Goal: Information Seeking & Learning: Learn about a topic

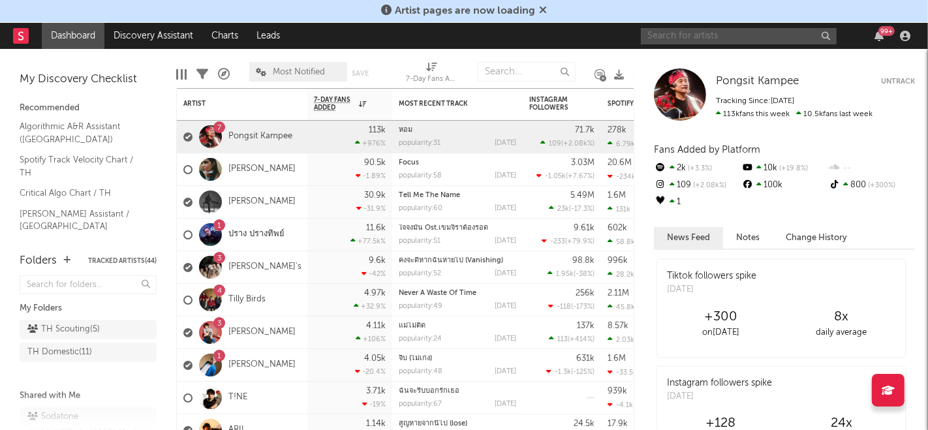
click at [694, 35] on input "text" at bounding box center [739, 36] width 196 height 16
click at [740, 37] on input "jackson wang" at bounding box center [739, 36] width 196 height 16
click at [740, 34] on input "jackson wang" at bounding box center [739, 36] width 196 height 16
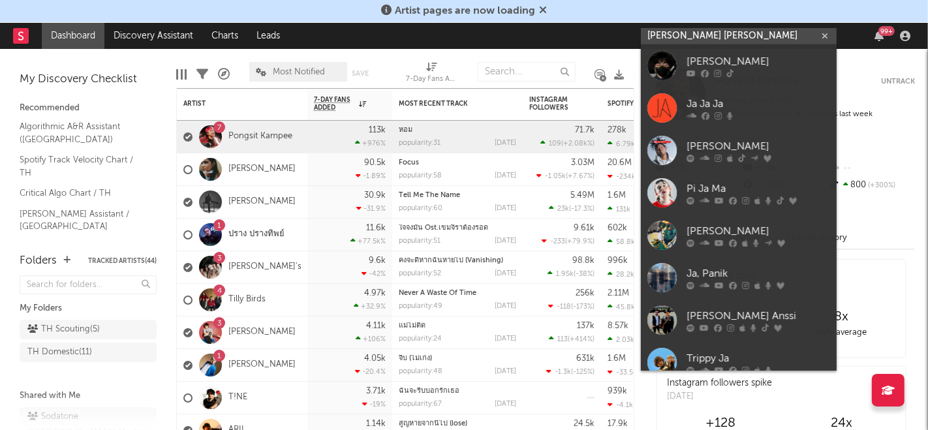
drag, startPoint x: 740, startPoint y: 34, endPoint x: 635, endPoint y: 38, distance: 105.8
click at [635, 38] on nav "Dashboard Discovery Assistant Charts Leads jackson wang 99 +" at bounding box center [464, 36] width 928 height 26
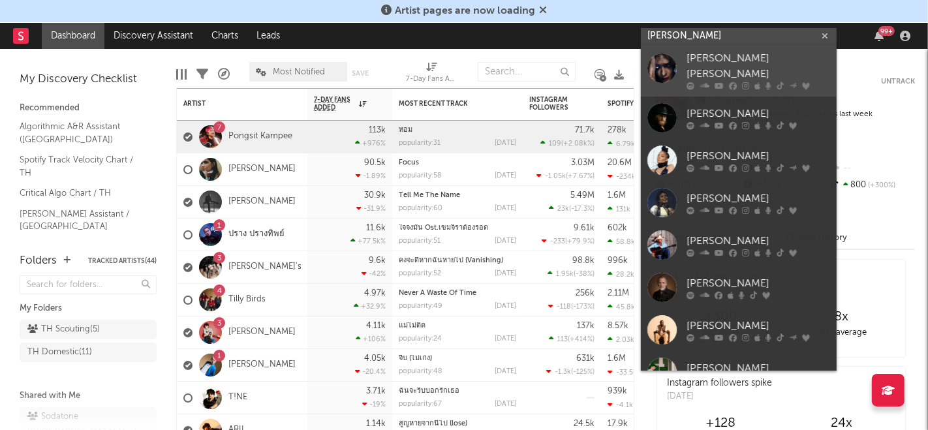
type input "jackson"
click at [659, 68] on div at bounding box center [662, 68] width 29 height 29
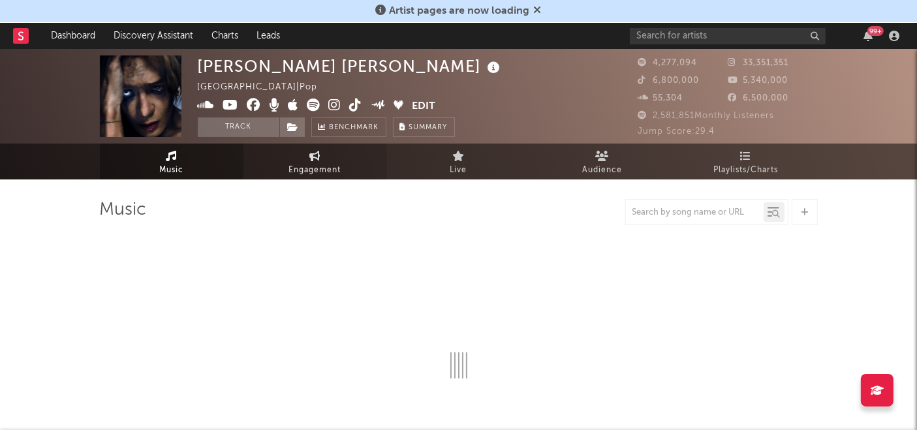
select select "6m"
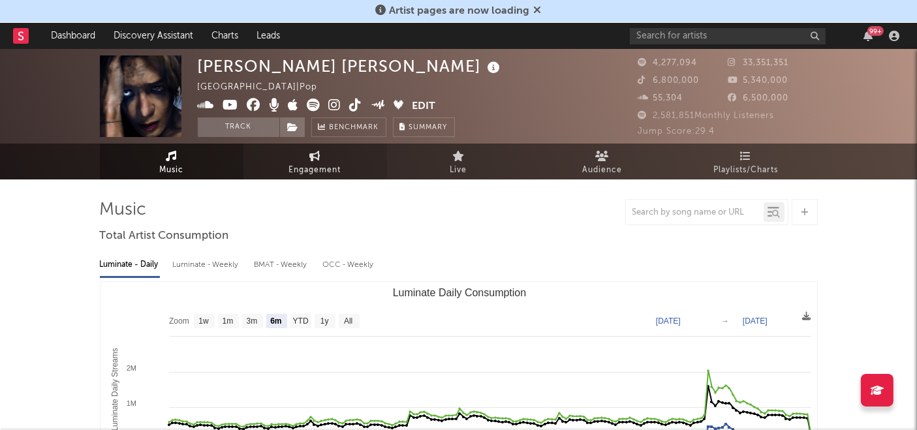
click at [326, 166] on span "Engagement" at bounding box center [315, 171] width 52 height 16
select select "1w"
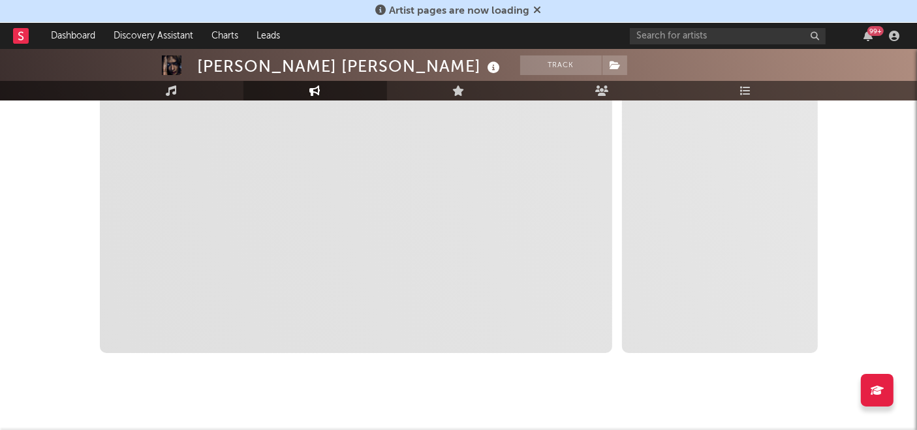
scroll to position [145, 0]
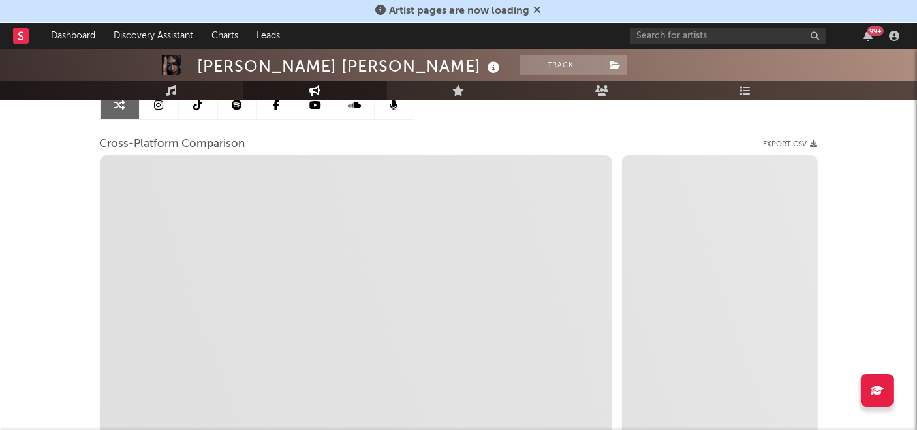
click at [535, 12] on icon at bounding box center [538, 10] width 8 height 10
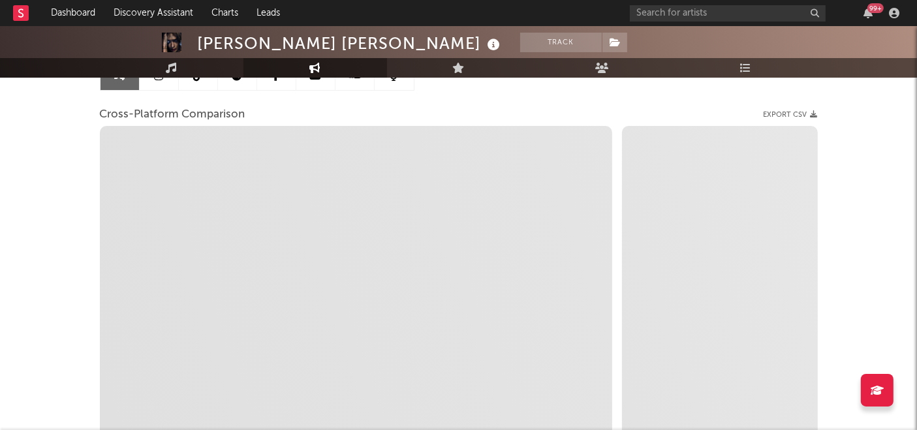
scroll to position [0, 0]
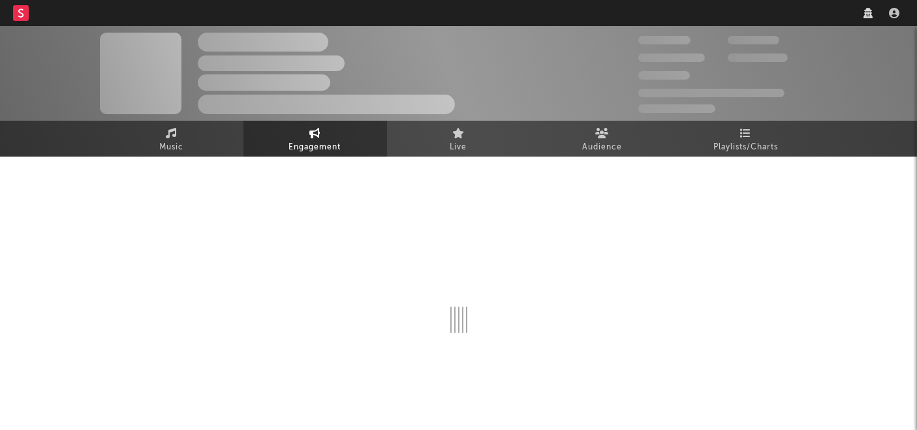
select select "1w"
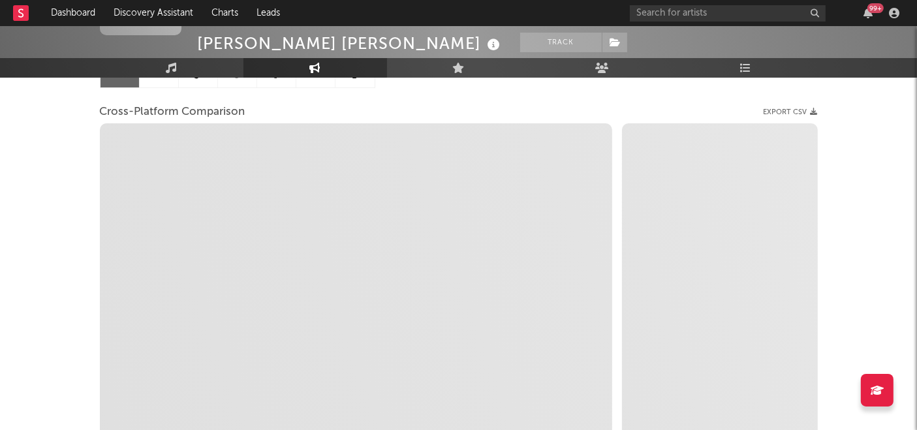
scroll to position [281, 0]
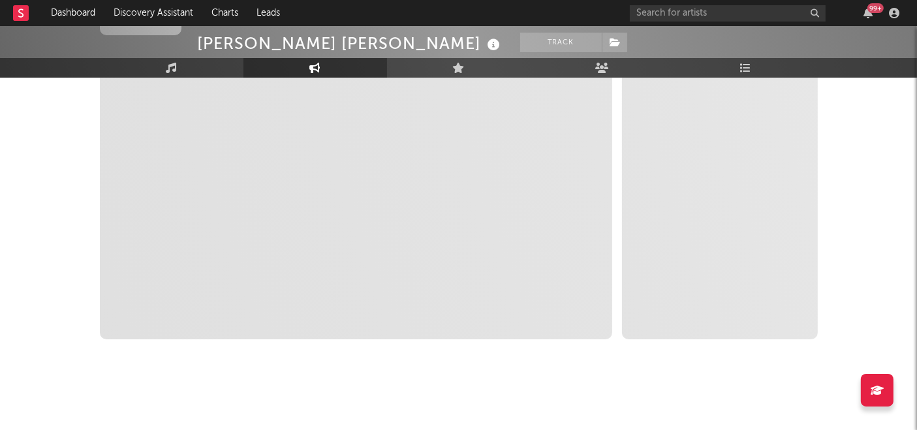
select select "1m"
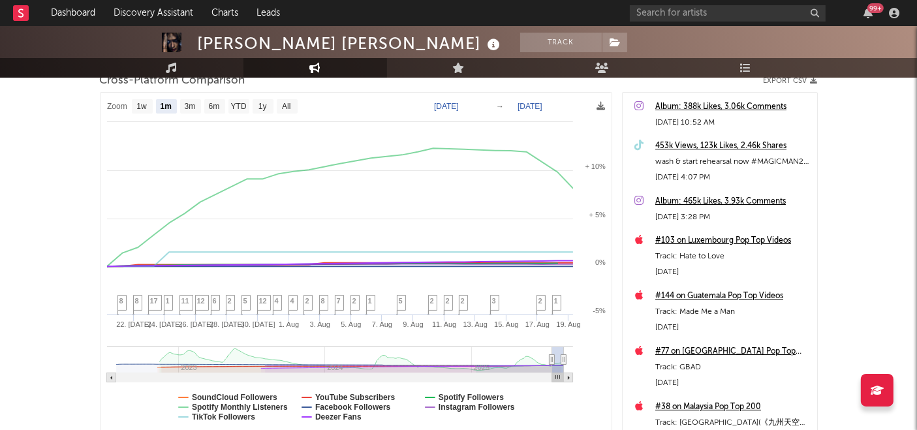
scroll to position [136, 0]
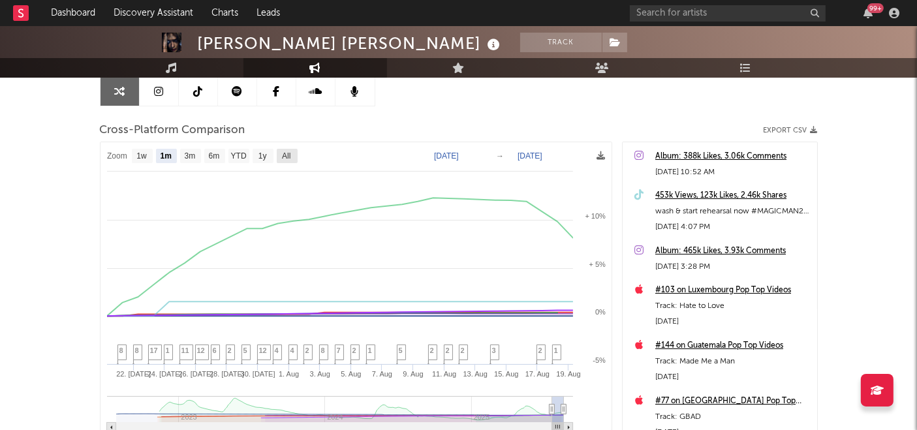
click at [287, 152] on text "All" at bounding box center [286, 156] width 8 height 9
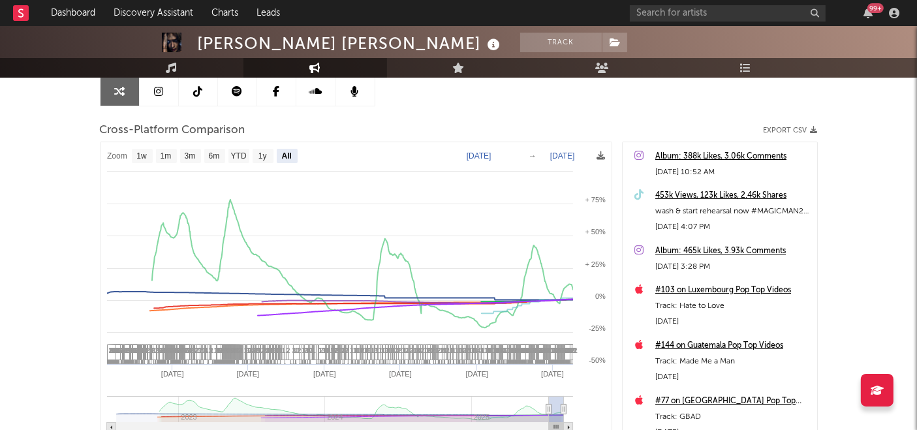
select select "All"
type input "2022-07-28"
select select "All"
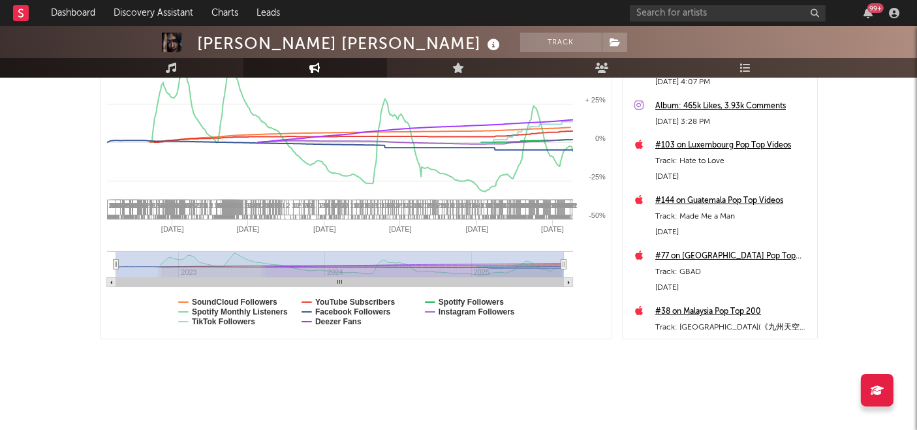
scroll to position [0, 0]
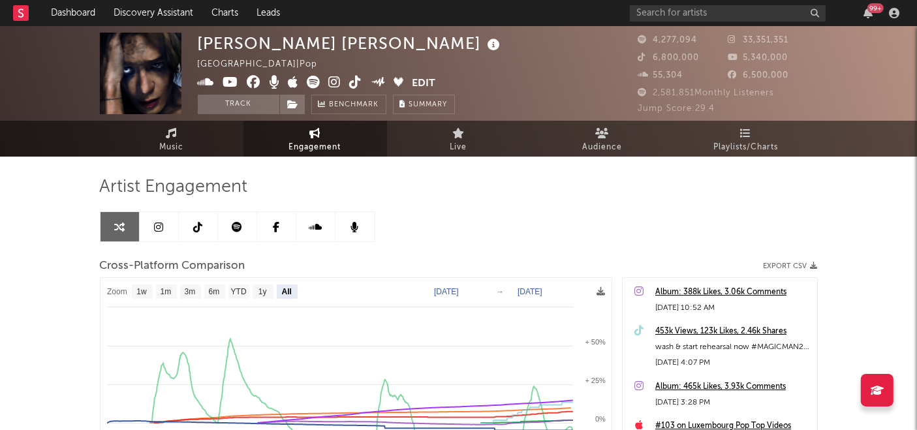
click at [319, 151] on span "Engagement" at bounding box center [315, 148] width 52 height 16
click at [315, 140] on span "Engagement" at bounding box center [315, 148] width 52 height 16
click at [233, 228] on icon at bounding box center [237, 227] width 10 height 10
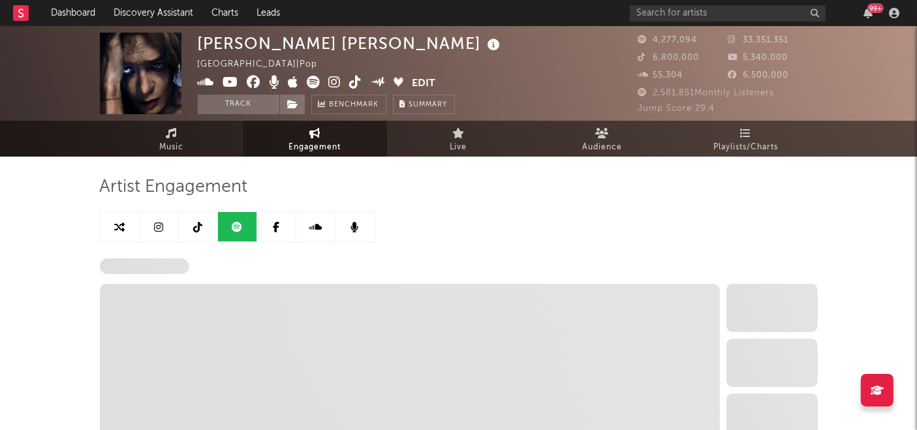
select select "6m"
select select "1w"
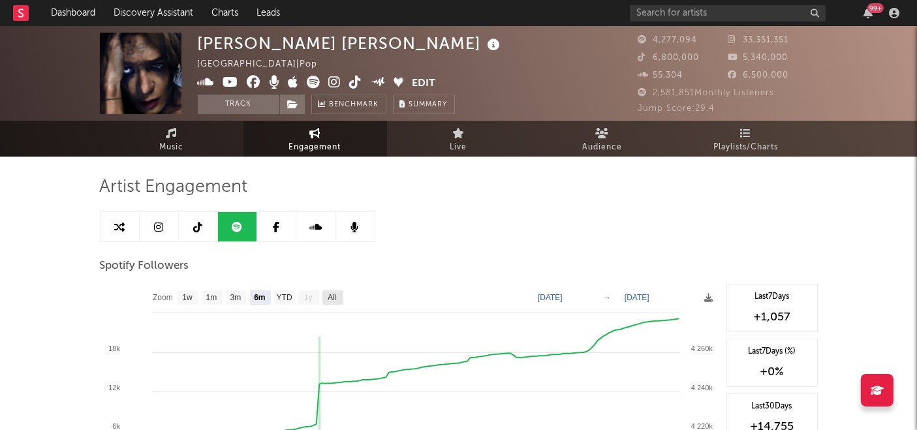
click at [332, 300] on text "All" at bounding box center [332, 298] width 8 height 9
select select "All"
type input "2025-01-11"
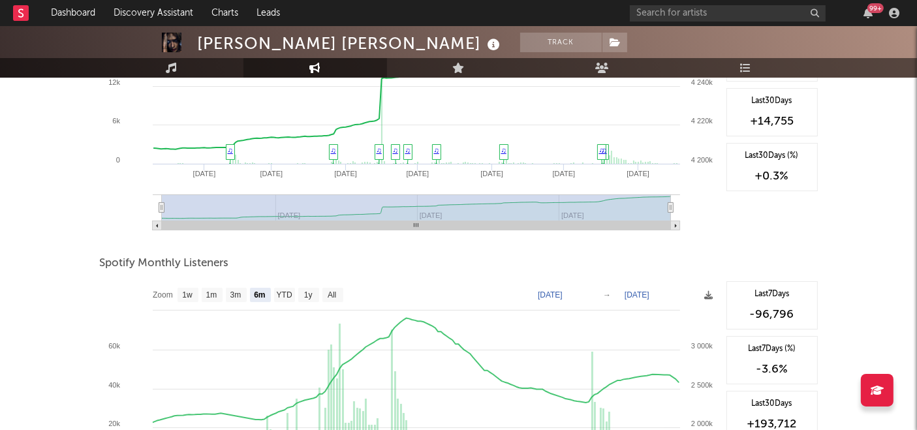
scroll to position [304, 0]
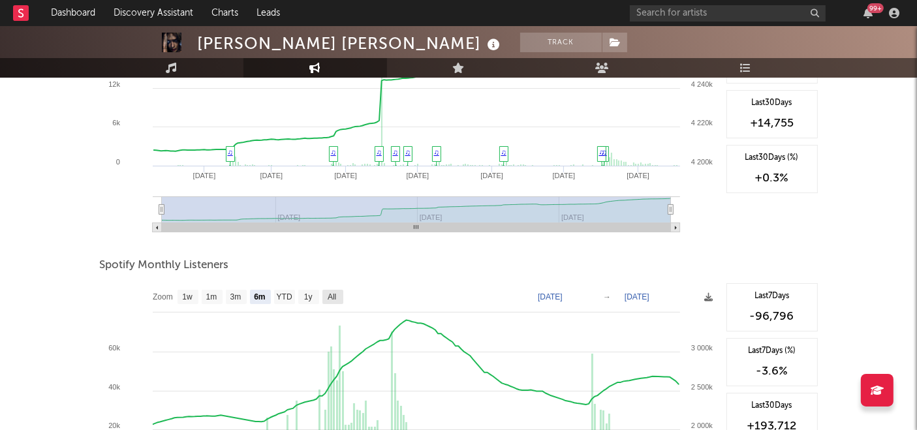
click at [336, 299] on text "All" at bounding box center [332, 297] width 8 height 9
select select "All"
type input "2020-06-01"
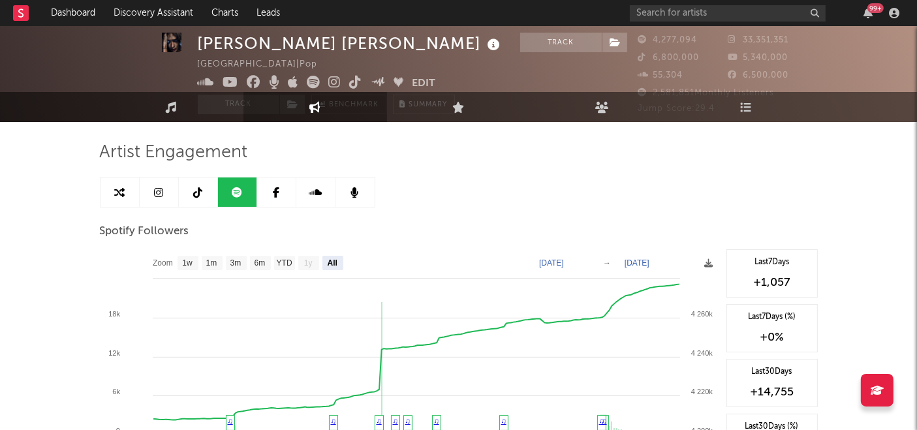
scroll to position [0, 0]
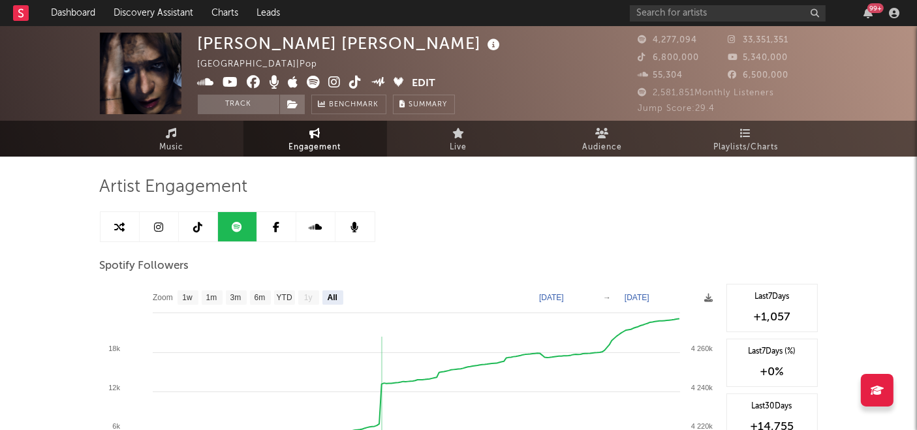
click at [324, 142] on span "Engagement" at bounding box center [315, 148] width 52 height 16
select select "1m"
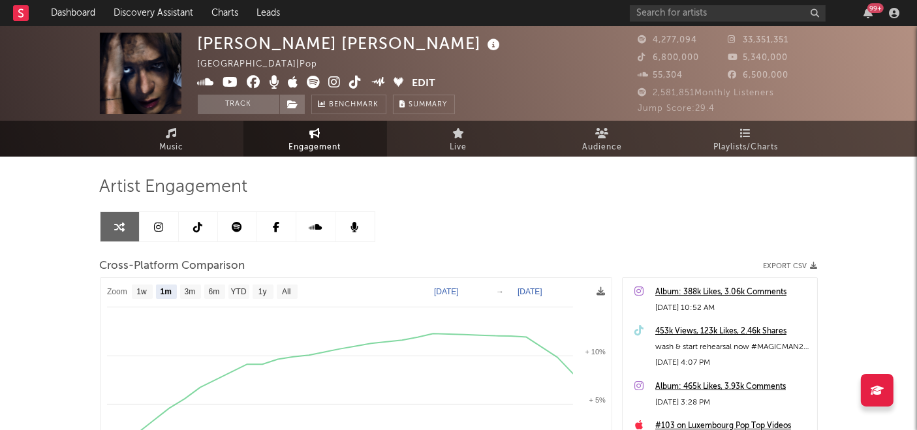
click at [519, 192] on div "Artist Engagement" at bounding box center [459, 187] width 718 height 22
click at [602, 144] on span "Audience" at bounding box center [602, 148] width 40 height 16
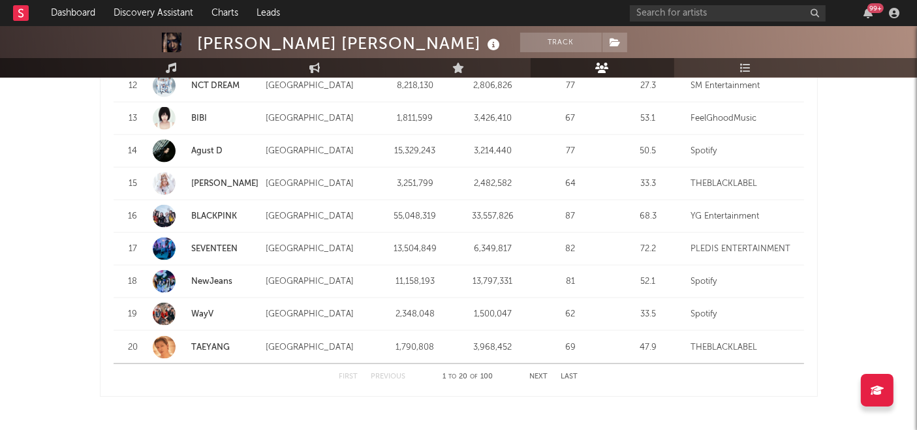
scroll to position [1602, 0]
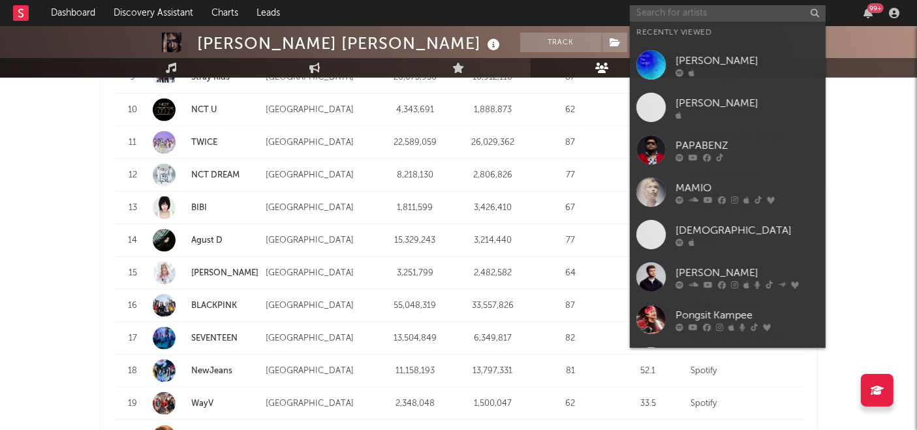
click at [716, 10] on input "text" at bounding box center [728, 13] width 196 height 16
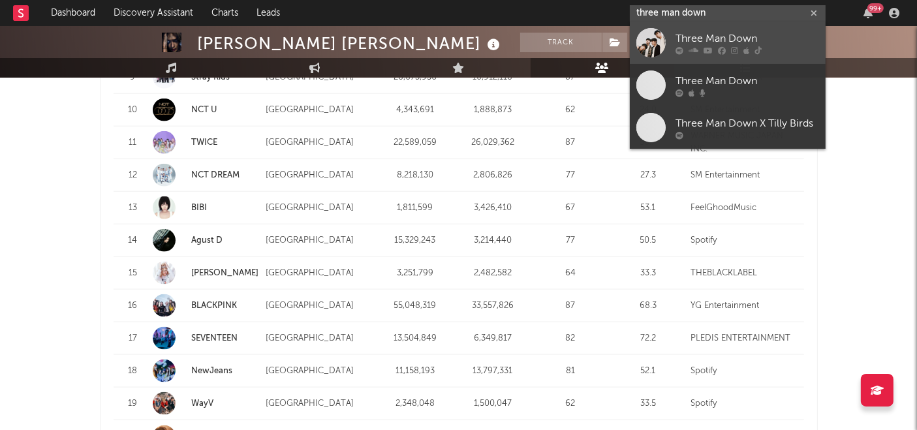
type input "three man down"
click at [734, 44] on div "Three Man Down" at bounding box center [748, 39] width 144 height 16
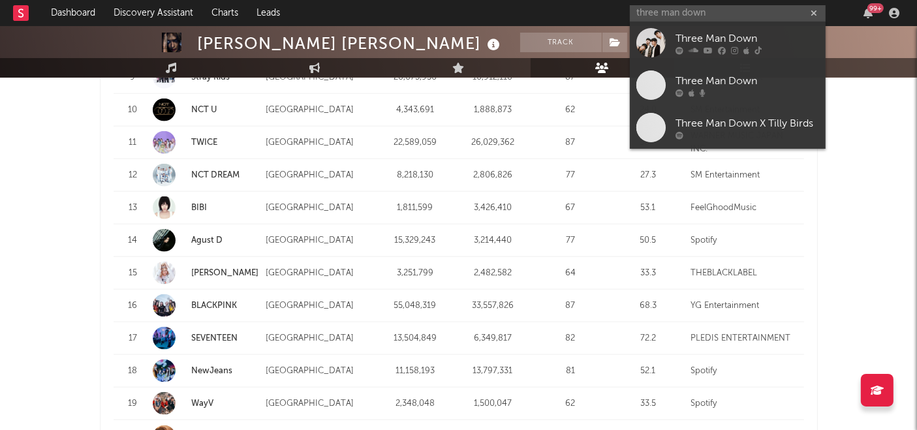
scroll to position [23, 0]
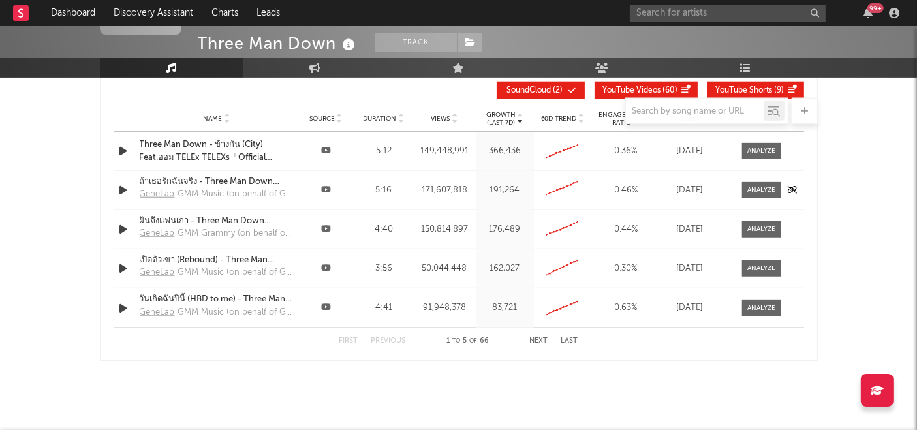
scroll to position [1410, 0]
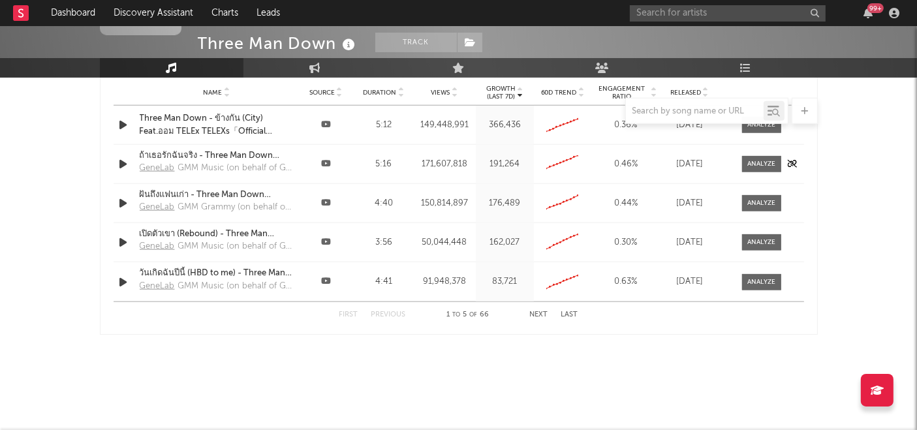
select select "6m"
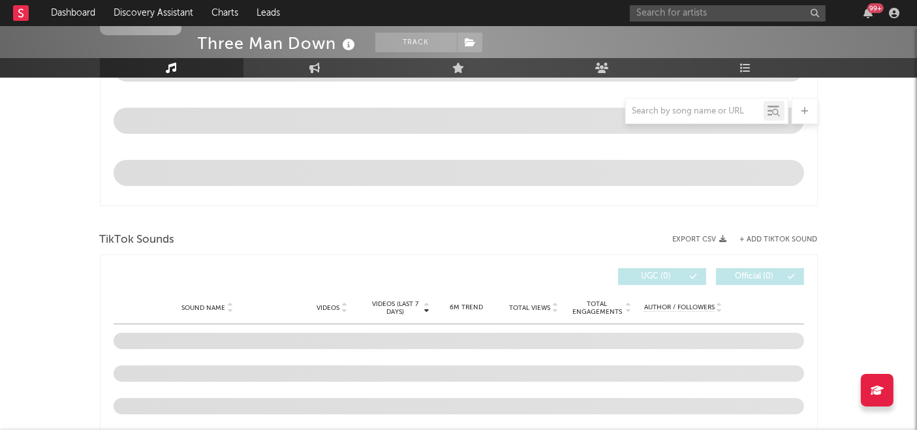
select select "6m"
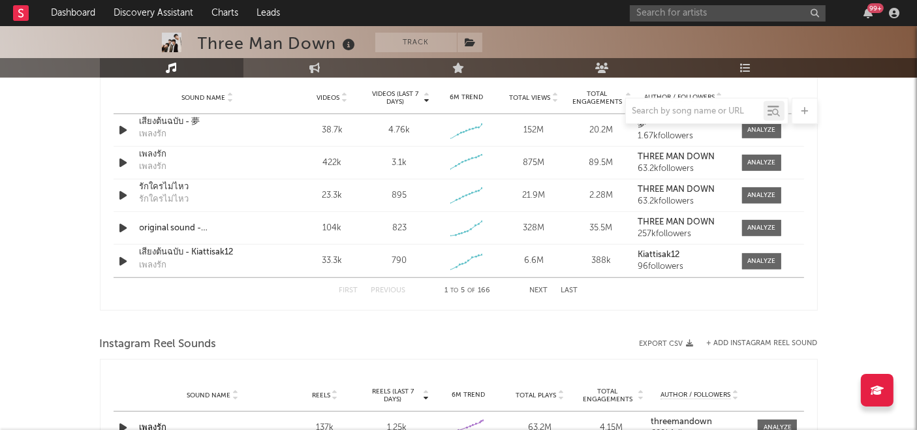
scroll to position [653, 0]
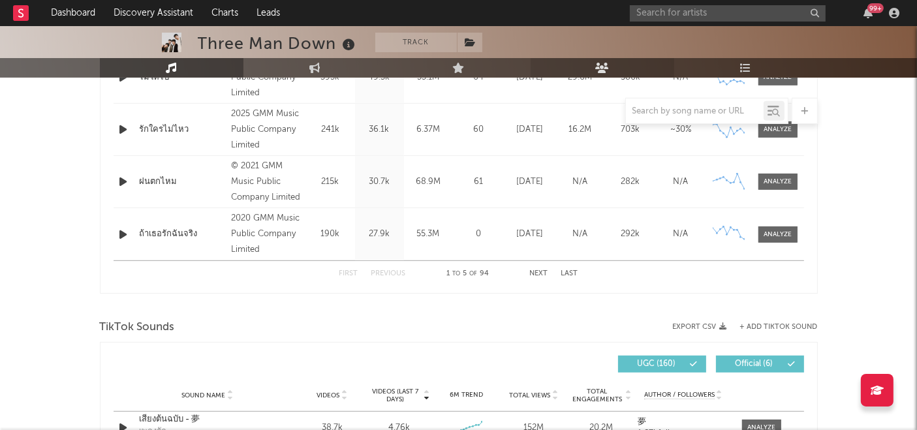
click at [597, 65] on icon at bounding box center [602, 68] width 14 height 10
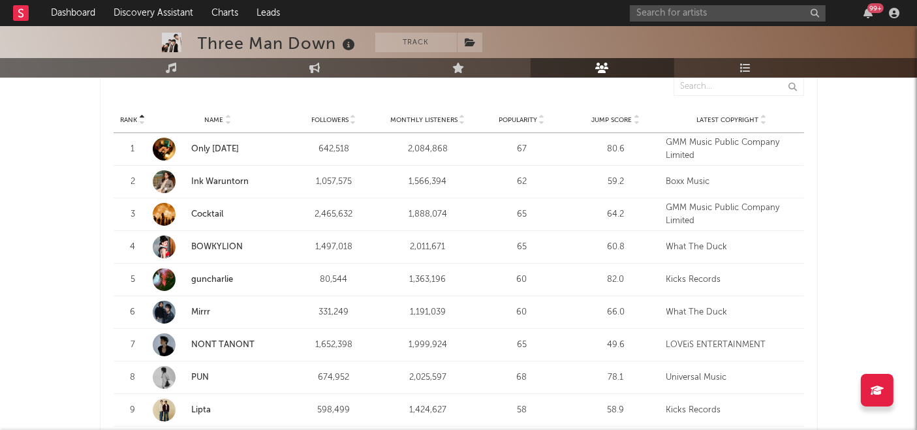
scroll to position [580, 0]
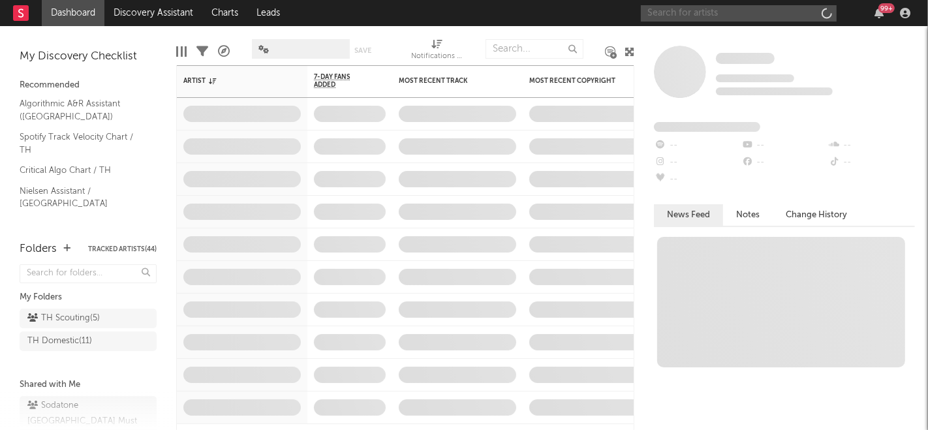
click at [701, 18] on input "text" at bounding box center [739, 13] width 196 height 16
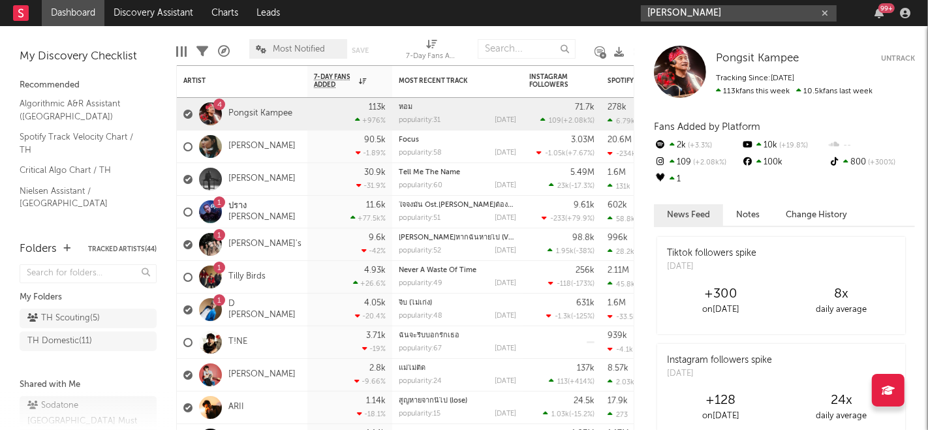
click at [706, 10] on input "jeff satu" at bounding box center [739, 13] width 196 height 16
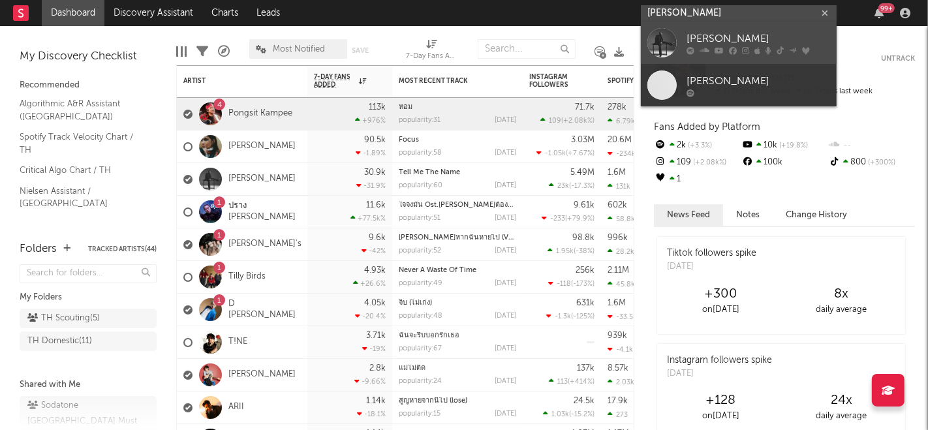
type input "jeff satu"
click at [721, 39] on div "[PERSON_NAME]" at bounding box center [759, 39] width 144 height 16
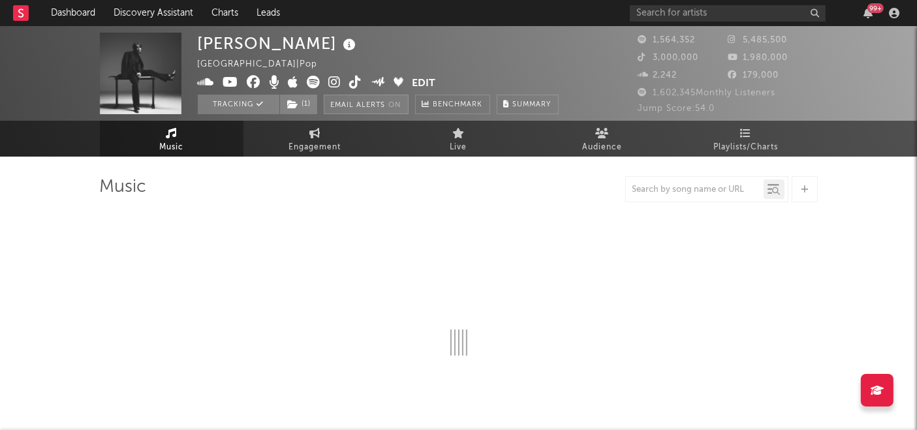
select select "6m"
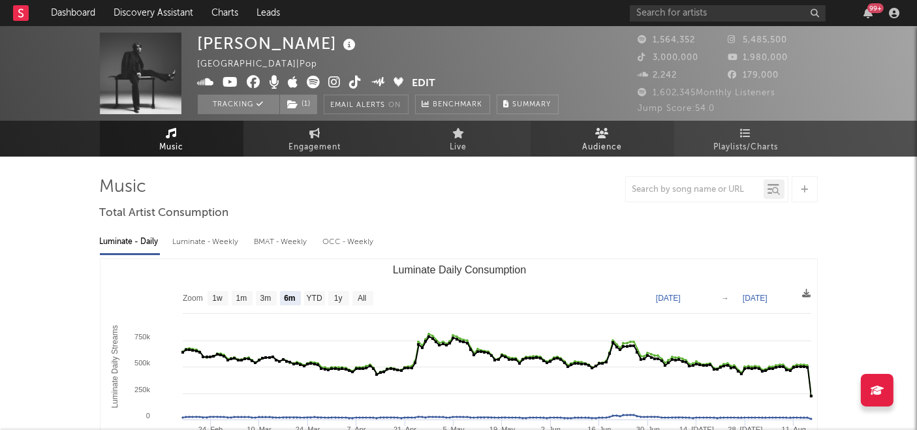
click at [602, 143] on span "Audience" at bounding box center [602, 148] width 40 height 16
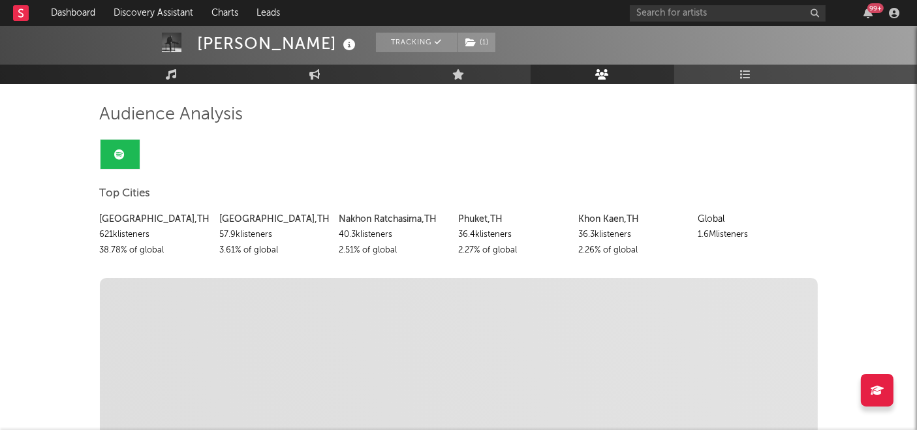
scroll to position [507, 0]
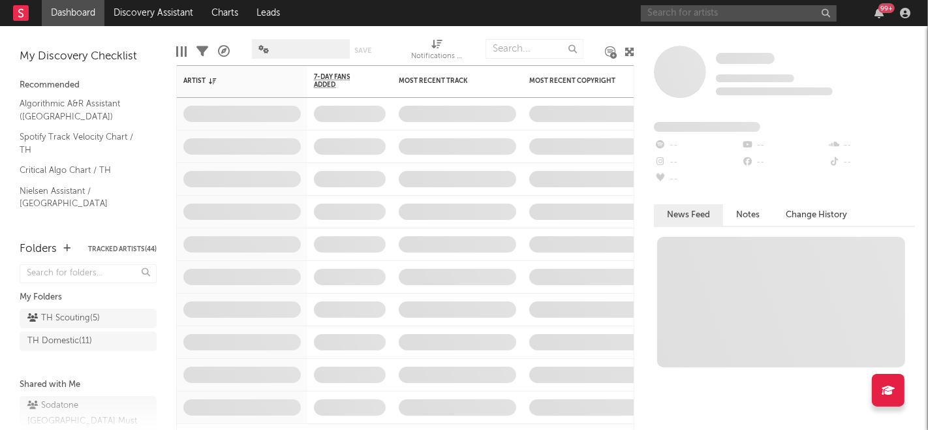
click at [719, 18] on input "text" at bounding box center [739, 13] width 196 height 16
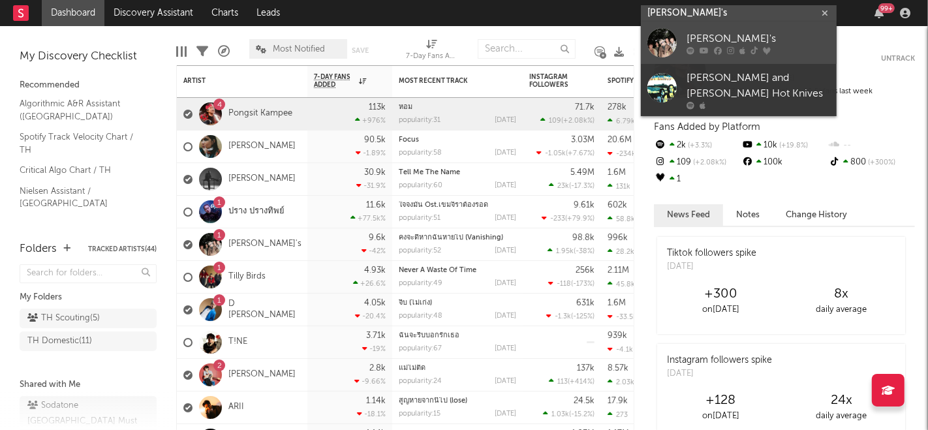
type input "[PERSON_NAME]'s"
click at [718, 35] on div "[PERSON_NAME]'s" at bounding box center [759, 39] width 144 height 16
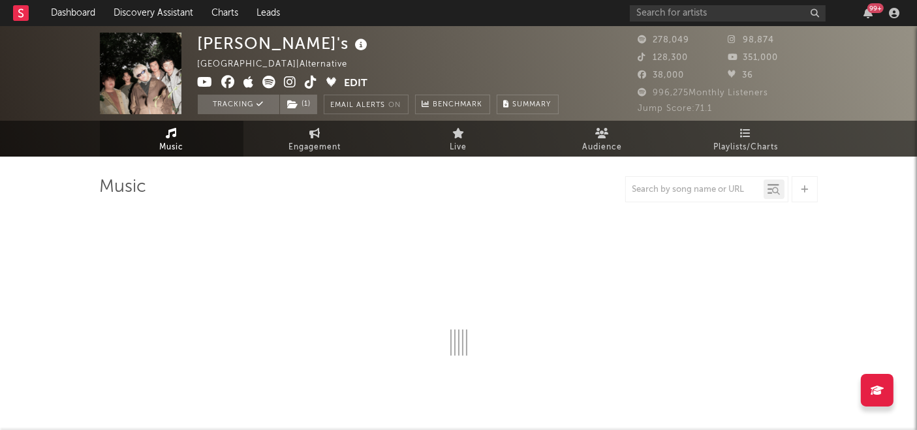
select select "6m"
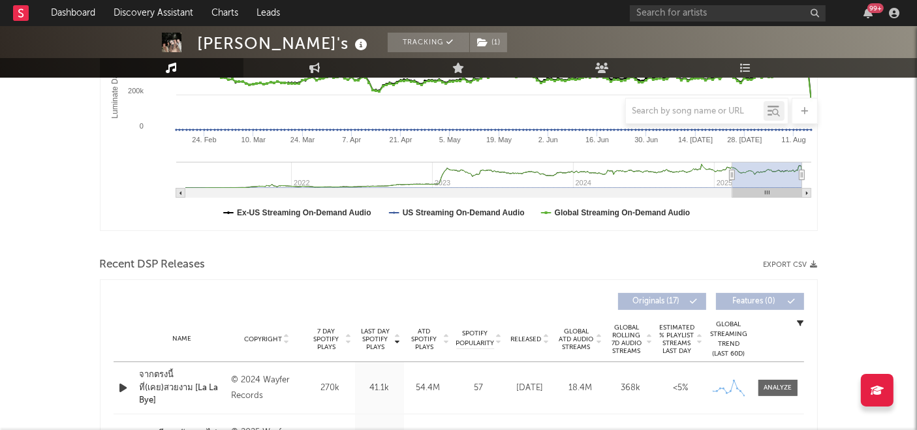
scroll to position [507, 0]
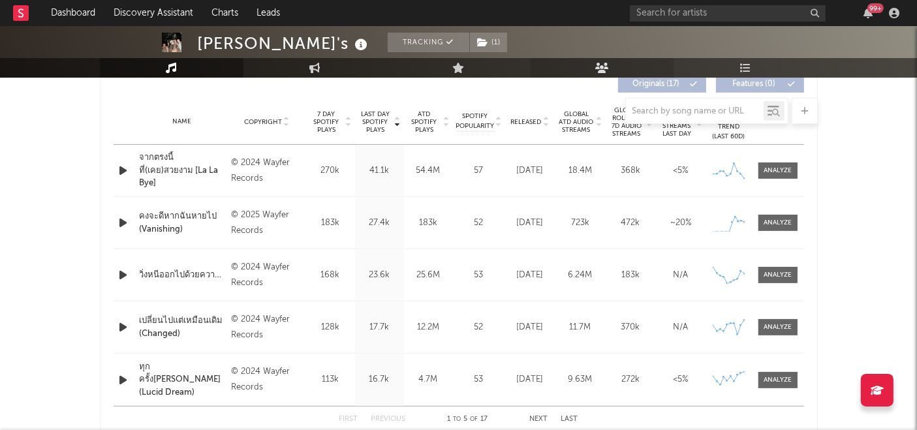
click at [597, 64] on icon at bounding box center [602, 68] width 14 height 10
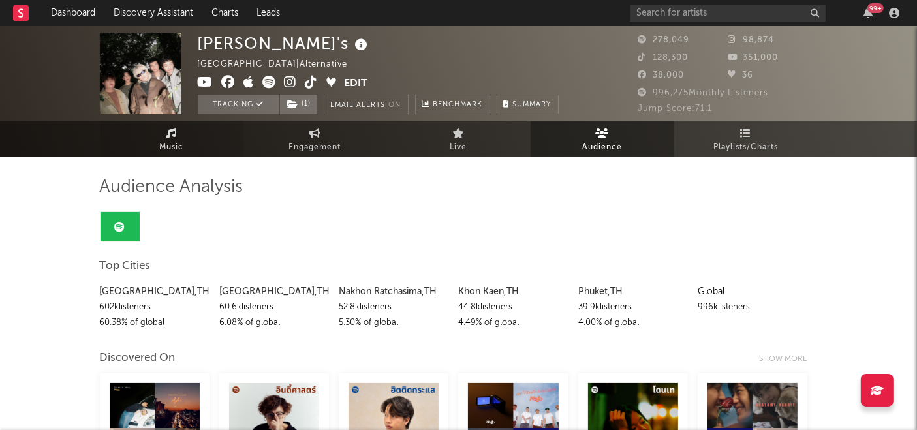
click at [176, 136] on icon at bounding box center [171, 133] width 11 height 10
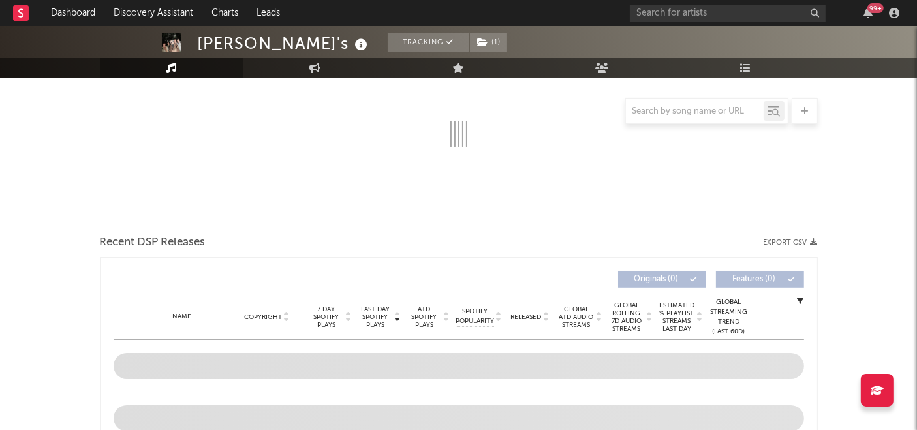
scroll to position [290, 0]
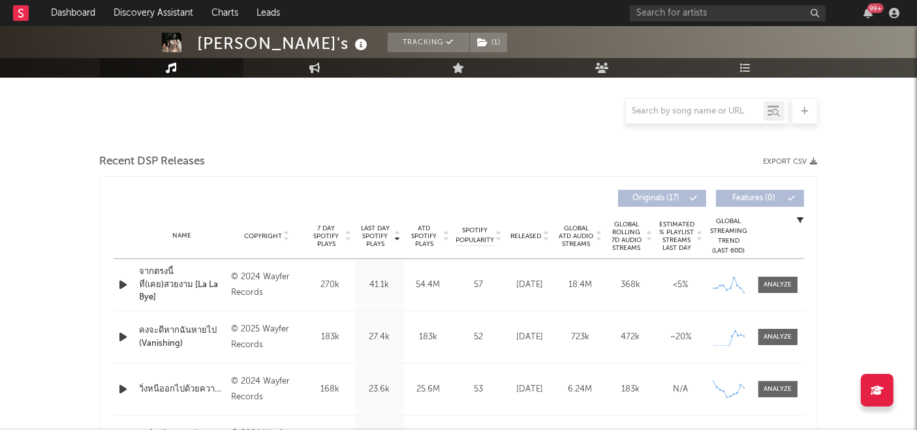
select select "6m"
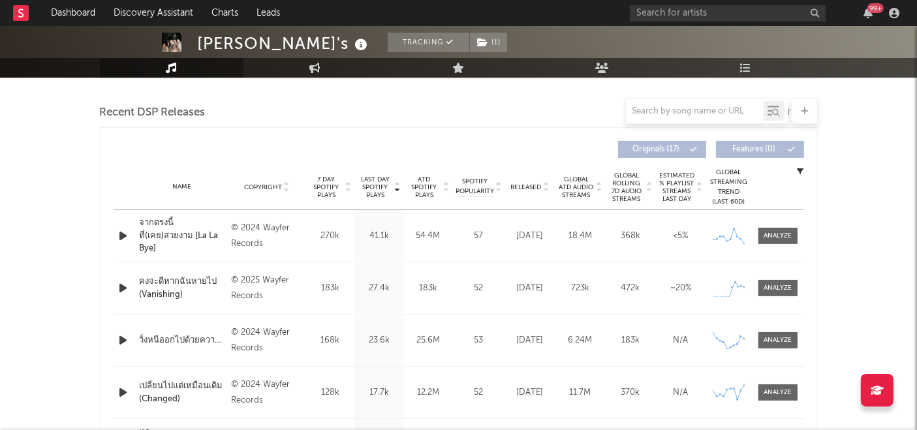
scroll to position [465, 0]
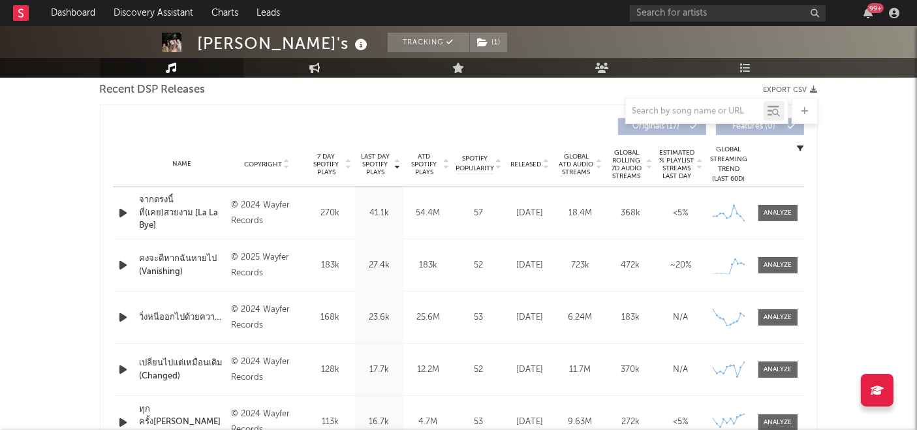
click at [181, 263] on div "คงจะดีหากฉันหายไป (Vanishing)" at bounding box center [183, 265] width 86 height 25
click at [770, 268] on div at bounding box center [778, 265] width 28 height 10
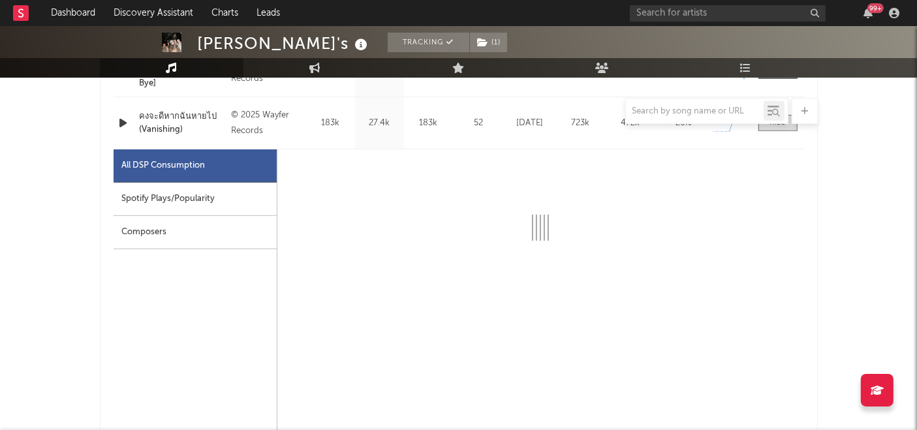
select select "1w"
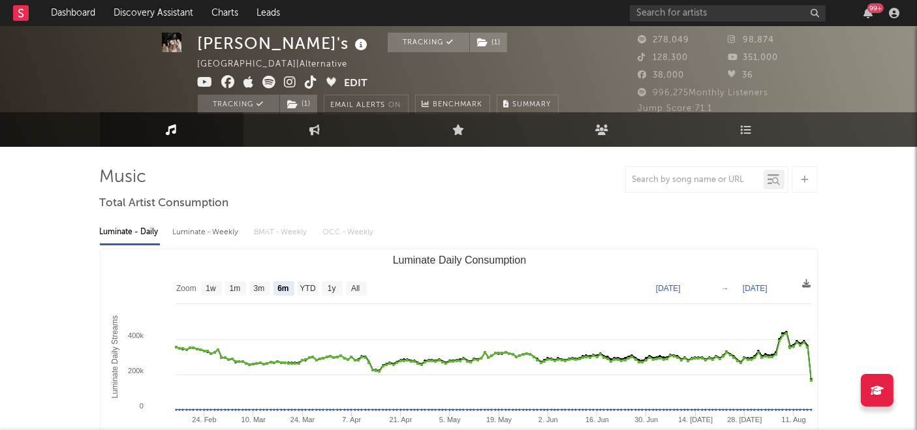
scroll to position [0, 0]
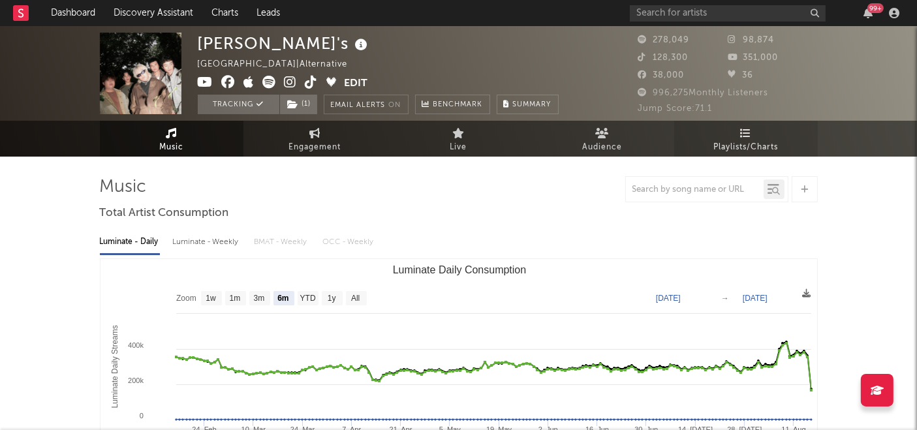
click at [766, 137] on link "Playlists/Charts" at bounding box center [746, 139] width 144 height 36
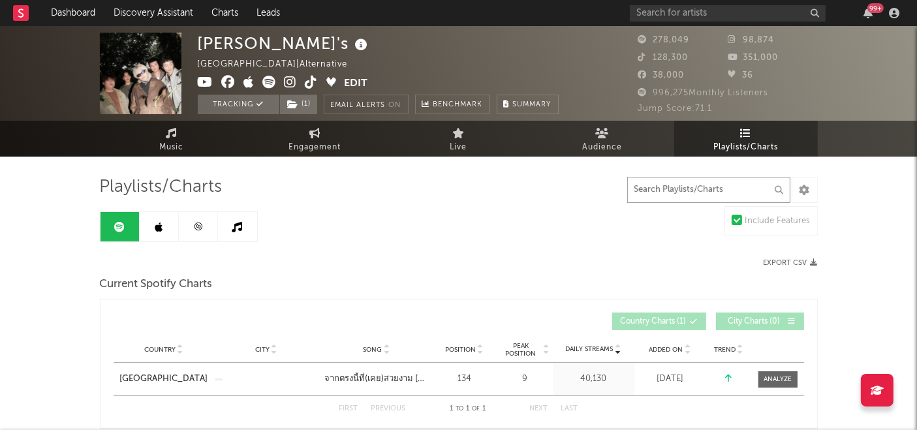
click at [688, 197] on input "text" at bounding box center [708, 190] width 163 height 26
type input "8"
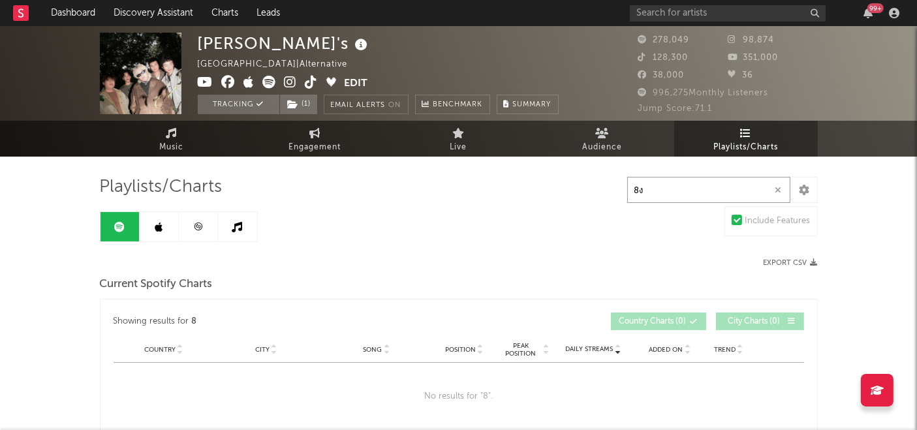
type input "8"
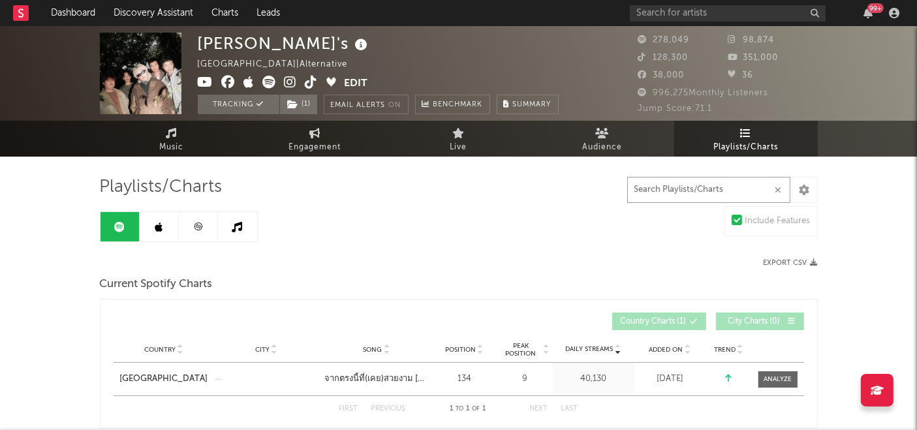
type input "8"
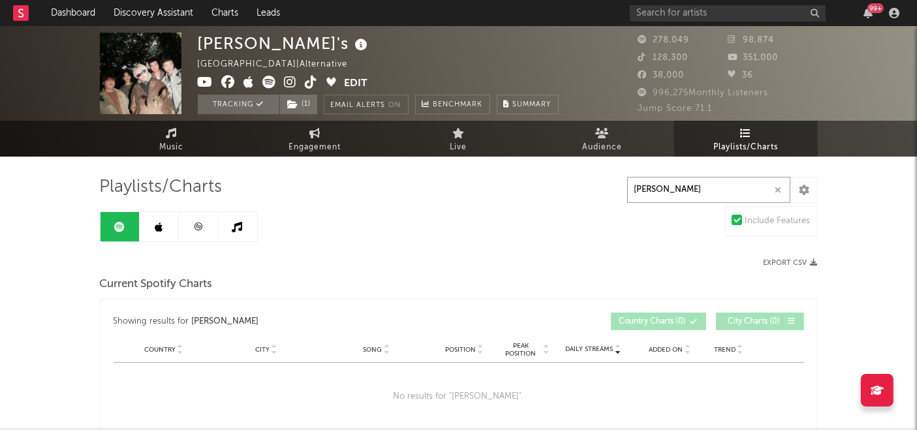
type input "[PERSON_NAME]"
click at [728, 14] on input "text" at bounding box center [728, 13] width 196 height 16
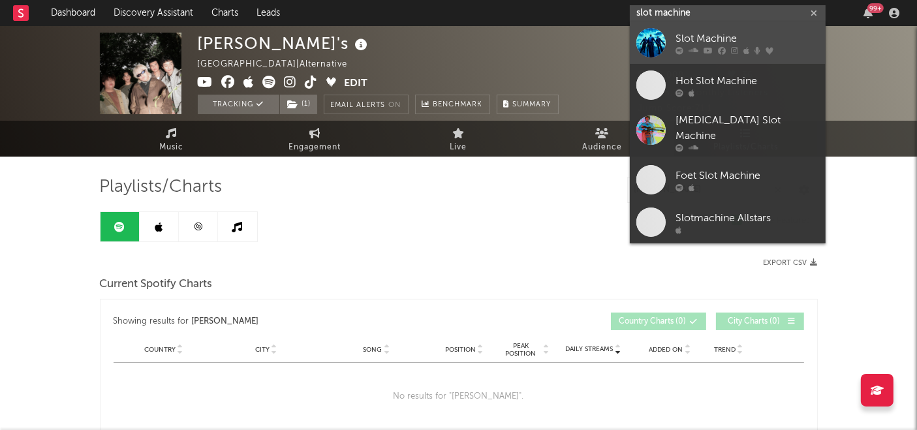
type input "slot machine"
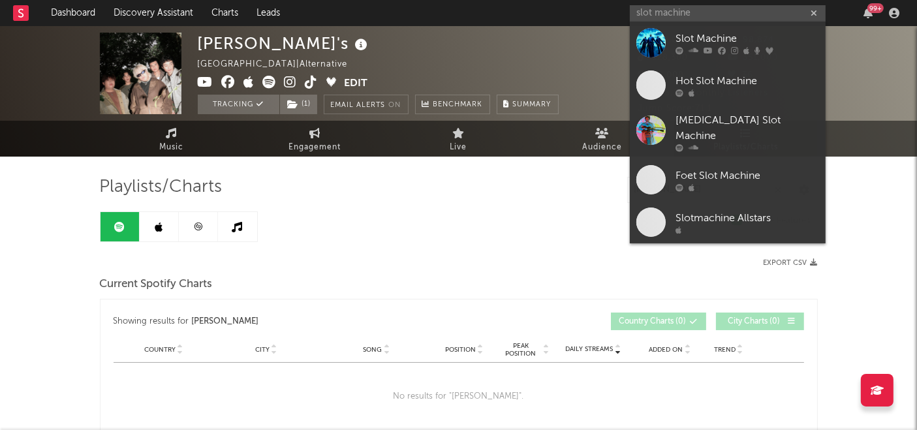
click at [780, 34] on div "Slot Machine" at bounding box center [748, 39] width 144 height 16
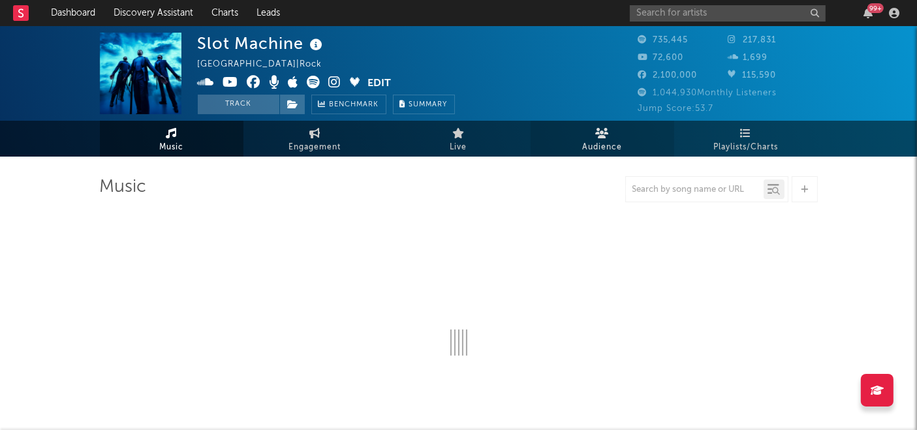
select select "6m"
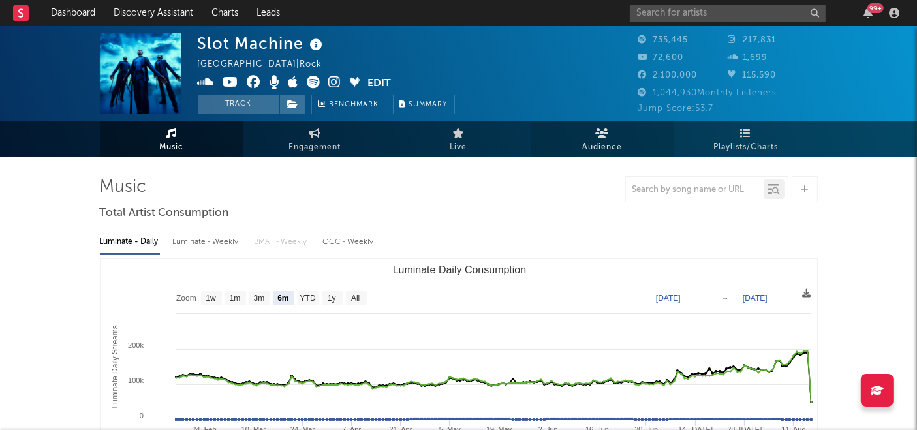
click at [600, 133] on icon at bounding box center [602, 133] width 14 height 10
